Goal: Task Accomplishment & Management: Complete application form

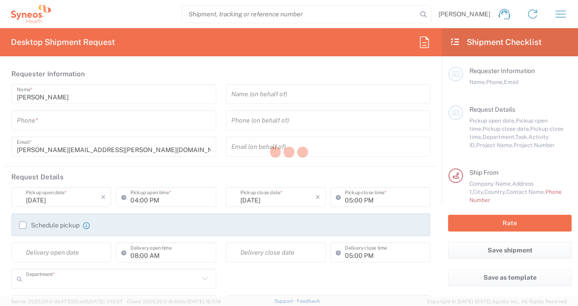
type input "8175"
type input "[GEOGRAPHIC_DATA]"
type input "United Kingdom"
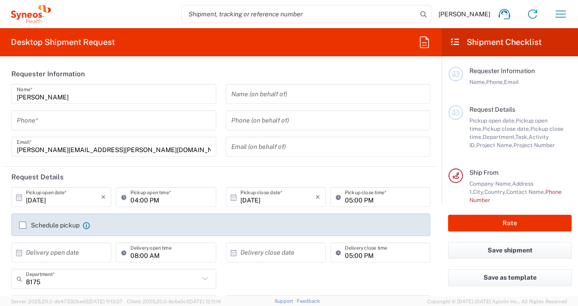
type input "Syneos Health UK Limited"
click at [559, 15] on icon "button" at bounding box center [560, 14] width 15 height 15
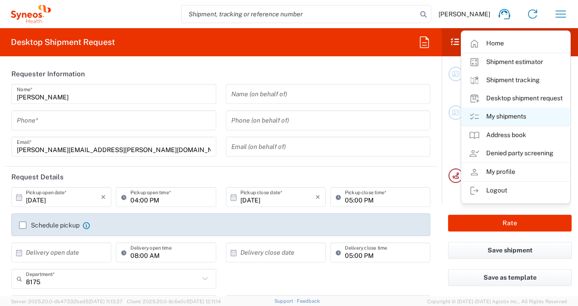
click at [510, 118] on link "My shipments" at bounding box center [515, 117] width 108 height 18
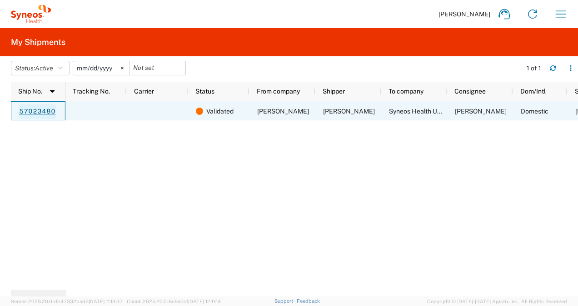
click at [40, 110] on link "57023480" at bounding box center [37, 111] width 37 height 15
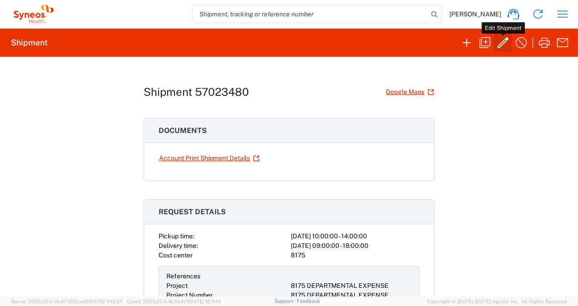
click at [501, 41] on icon "button" at bounding box center [502, 42] width 15 height 15
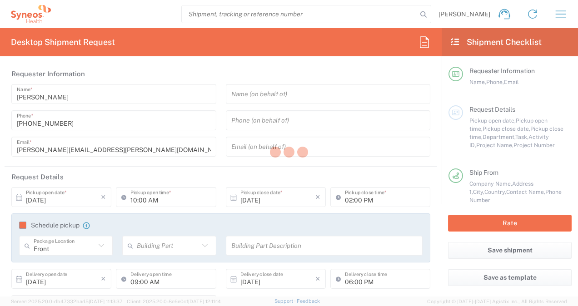
type input "8175"
type input "8175 DEPARTMENTAL EXPENSE"
type input "England"
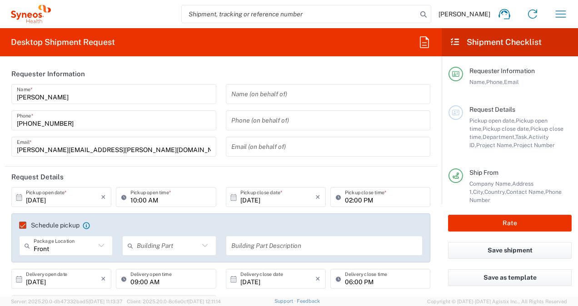
type input "FEDEX_ECONOMY_SELECT"
type input "Scotland"
type input "Medium Box"
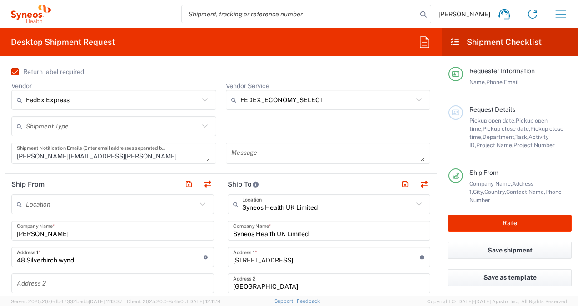
scroll to position [272, 0]
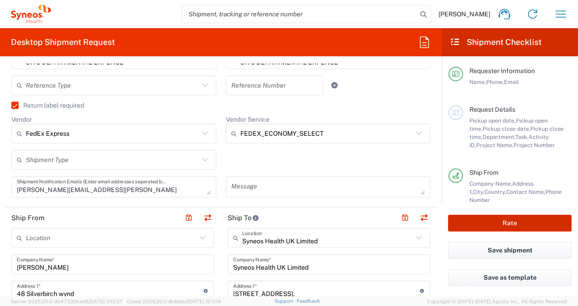
click at [509, 223] on button "Rate" at bounding box center [510, 223] width 124 height 17
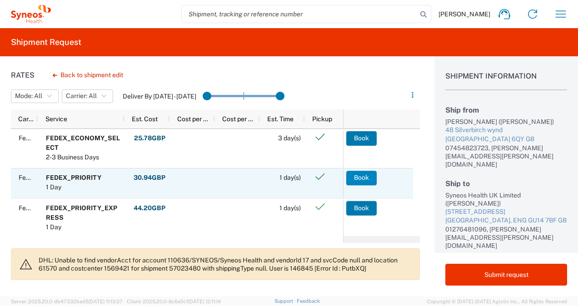
click at [368, 178] on button "Book" at bounding box center [361, 178] width 30 height 15
